Goal: Task Accomplishment & Management: Use online tool/utility

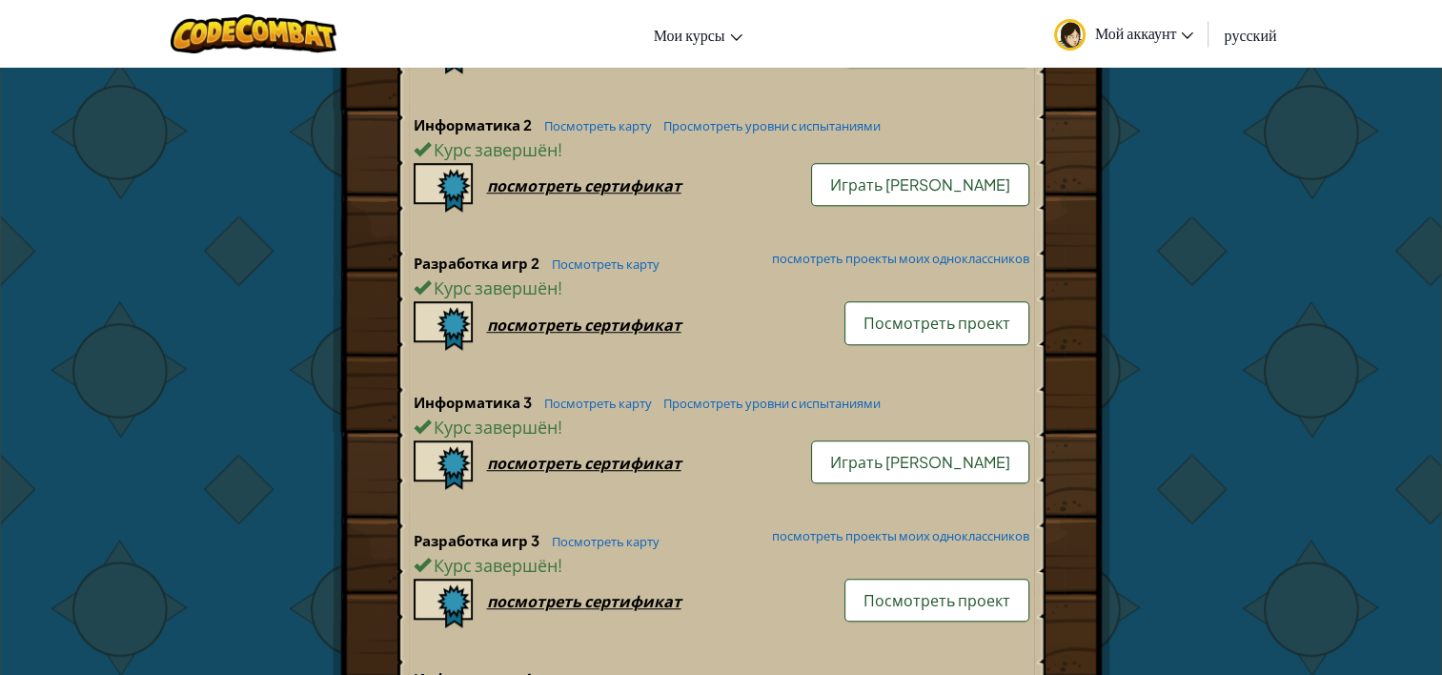
scroll to position [1144, 0]
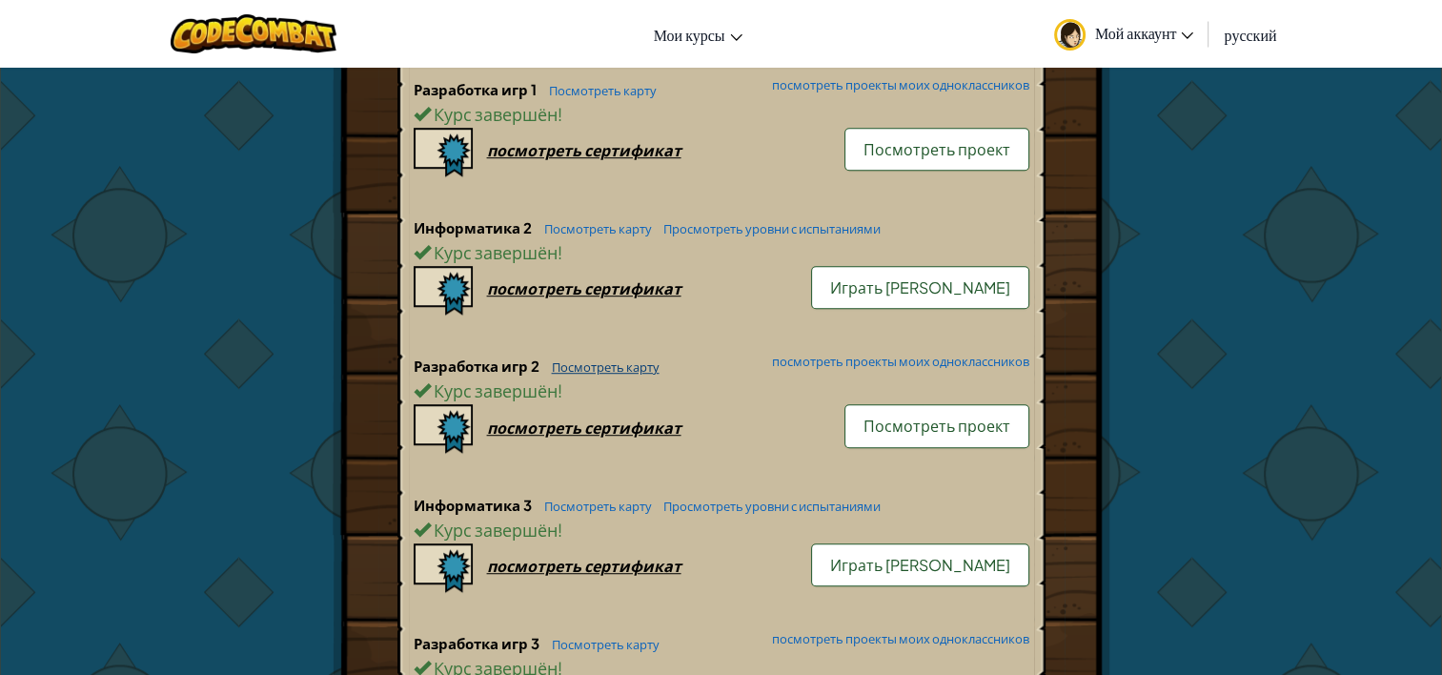
click at [613, 359] on link "Посмотреть карту" at bounding box center [600, 366] width 117 height 15
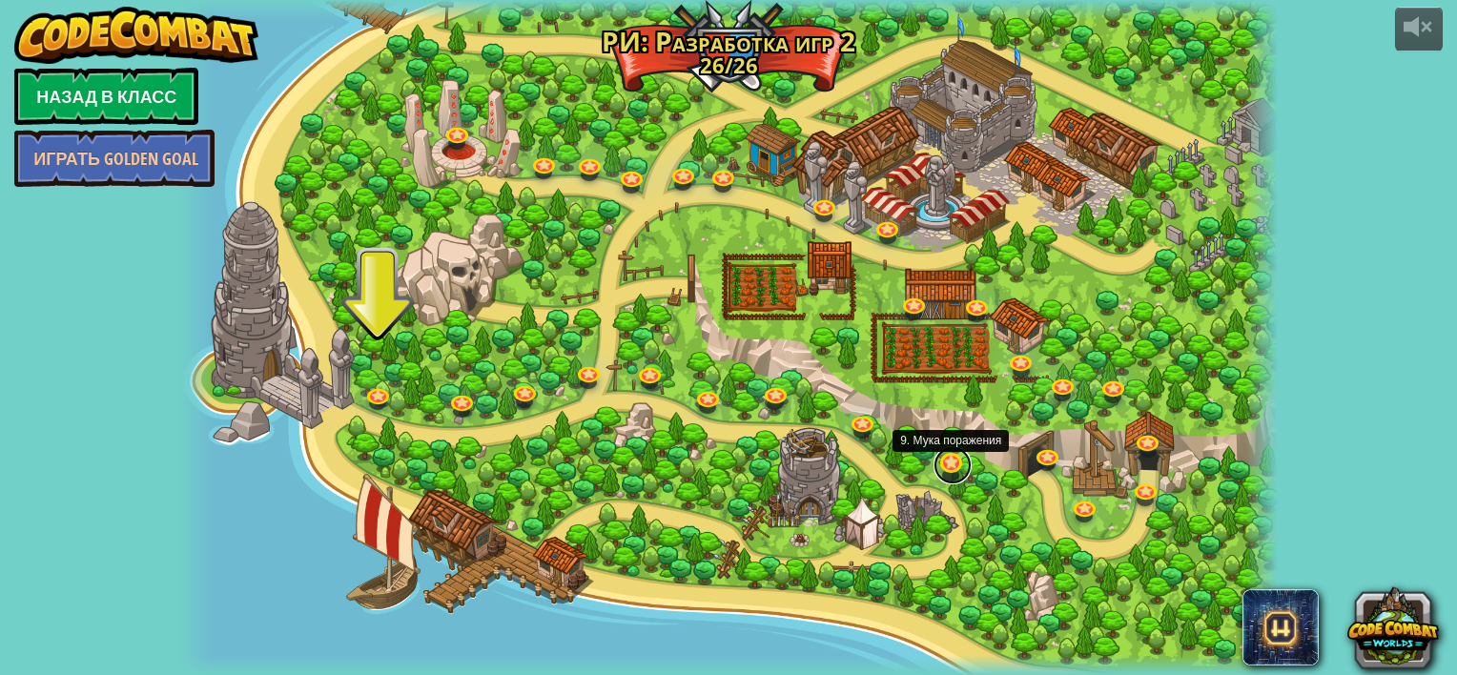
click at [954, 463] on link at bounding box center [952, 465] width 38 height 38
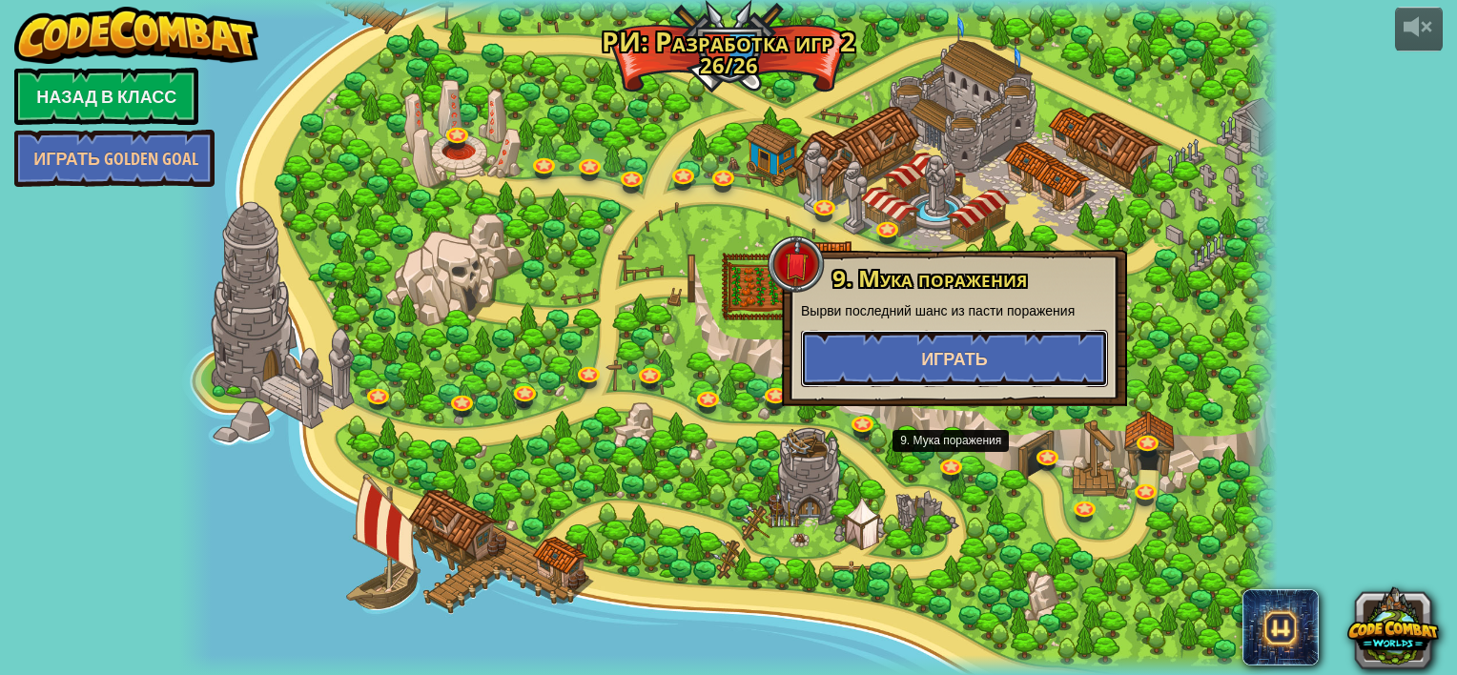
click at [954, 357] on span "Играть" at bounding box center [954, 359] width 67 height 24
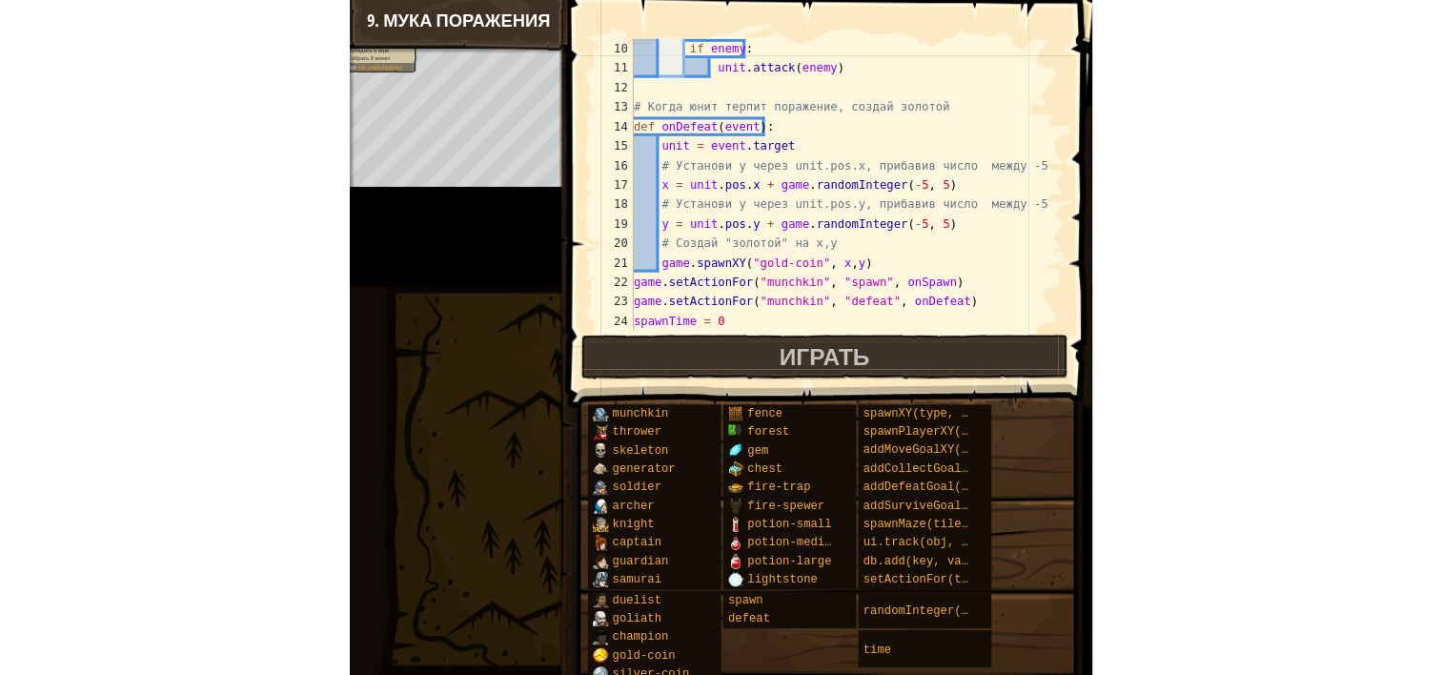
scroll to position [172, 0]
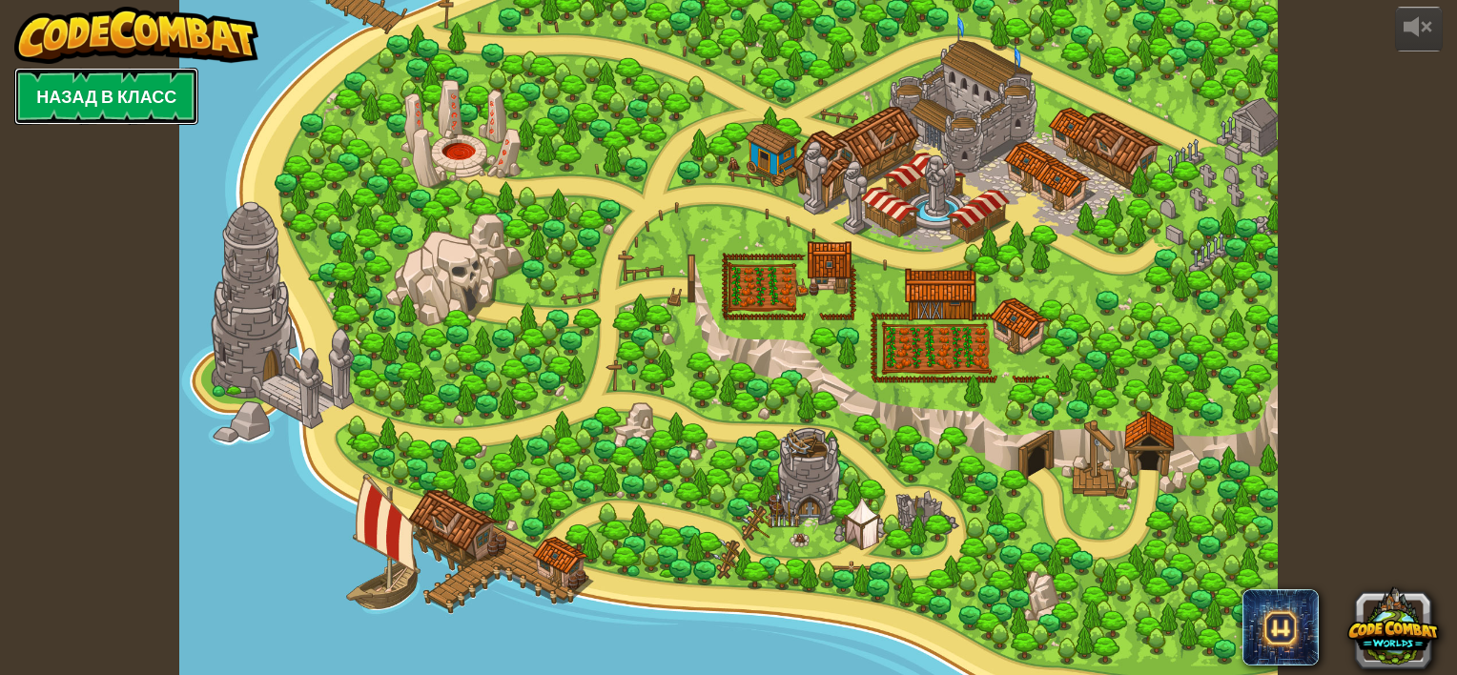
click at [160, 92] on link "Назад в класс" at bounding box center [106, 96] width 184 height 57
